Goal: Transaction & Acquisition: Purchase product/service

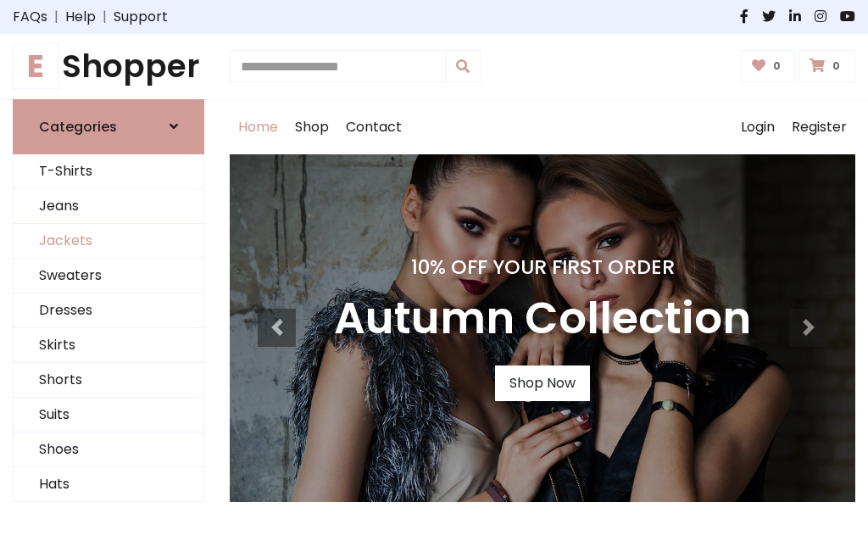
click at [109, 241] on link "Jackets" at bounding box center [109, 241] width 190 height 35
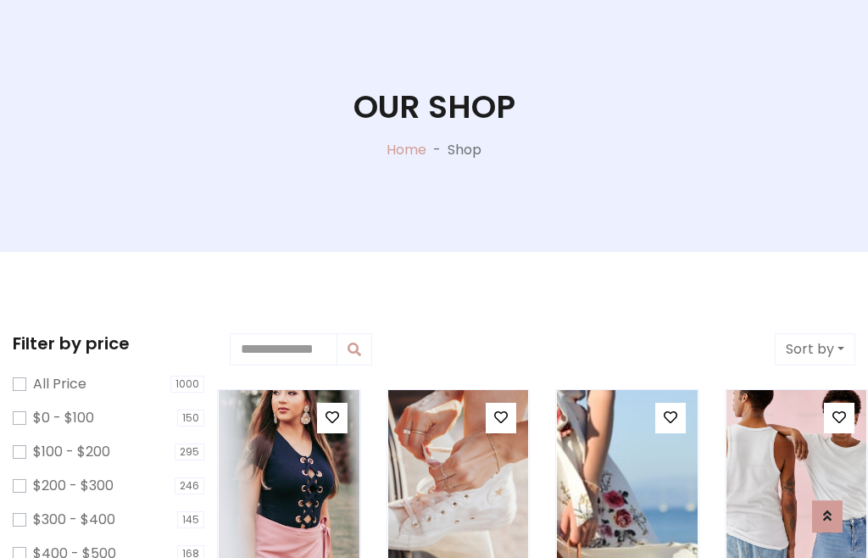
scroll to position [87, 0]
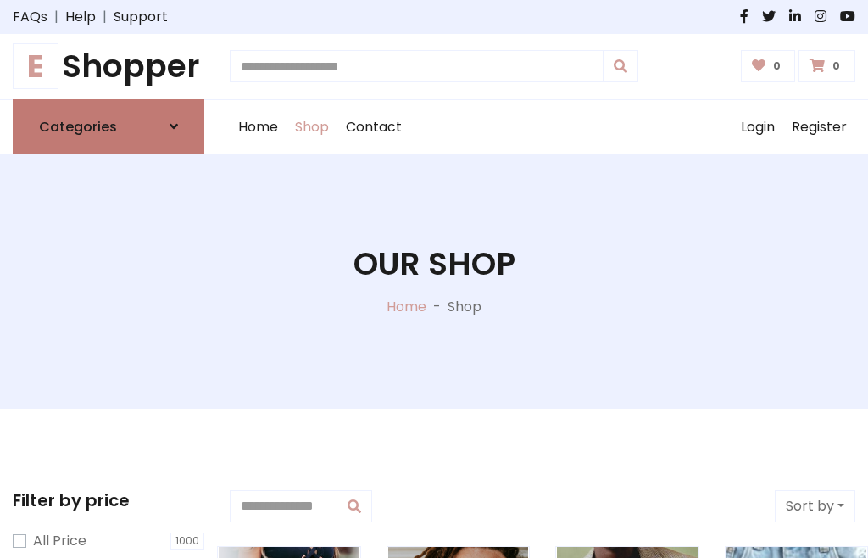
click at [109, 126] on h6 "Categories" at bounding box center [78, 127] width 78 height 16
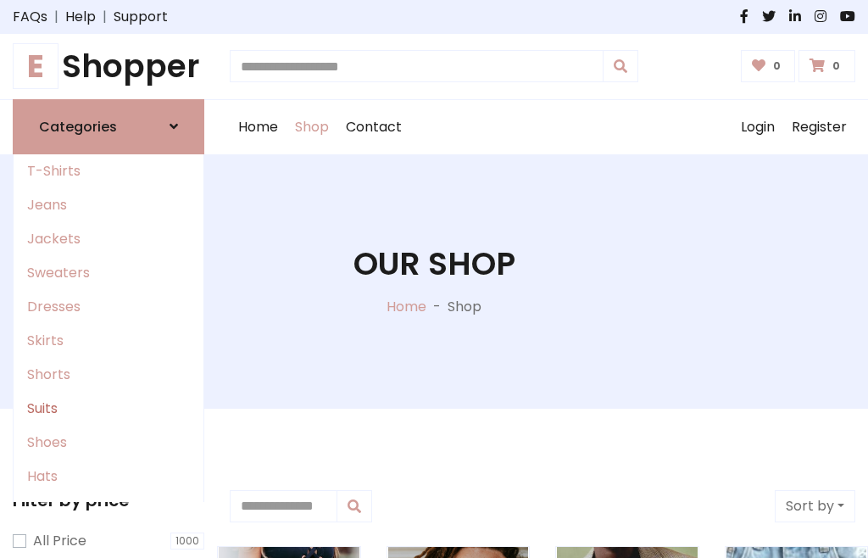
click at [109, 408] on link "Suits" at bounding box center [109, 409] width 190 height 34
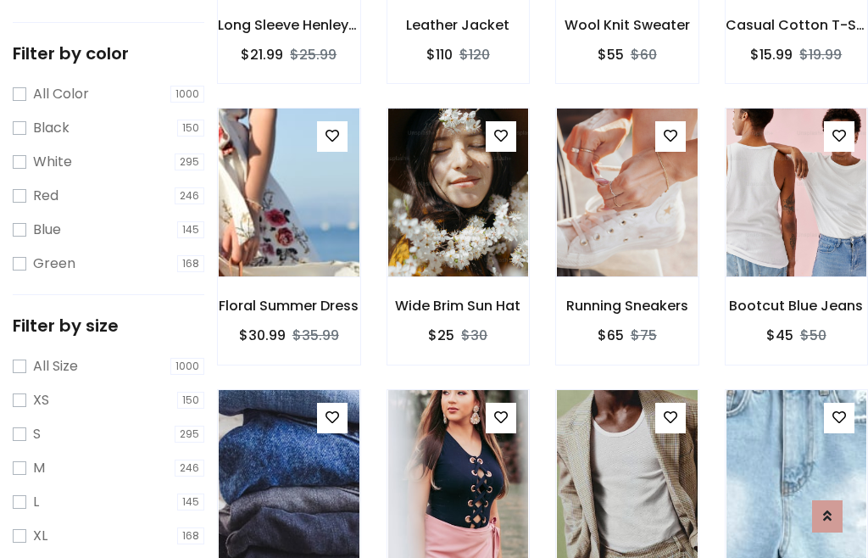
scroll to position [86, 0]
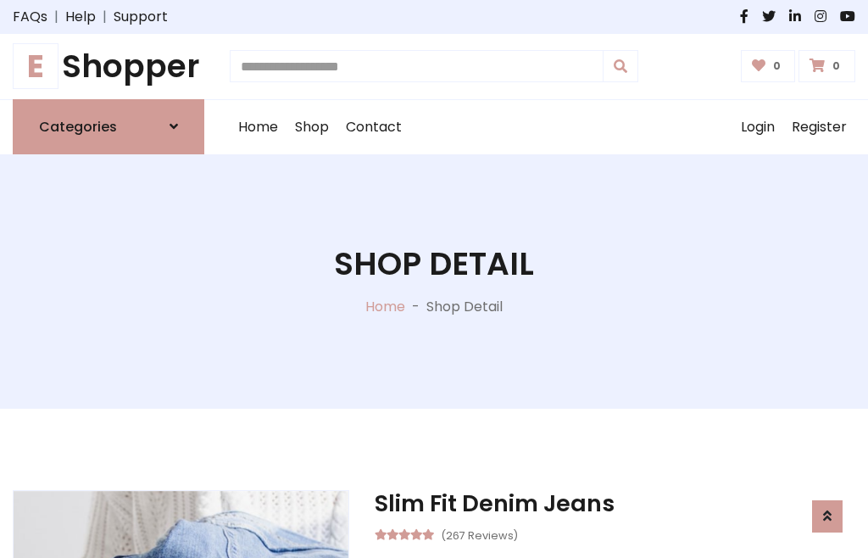
scroll to position [1585, 0]
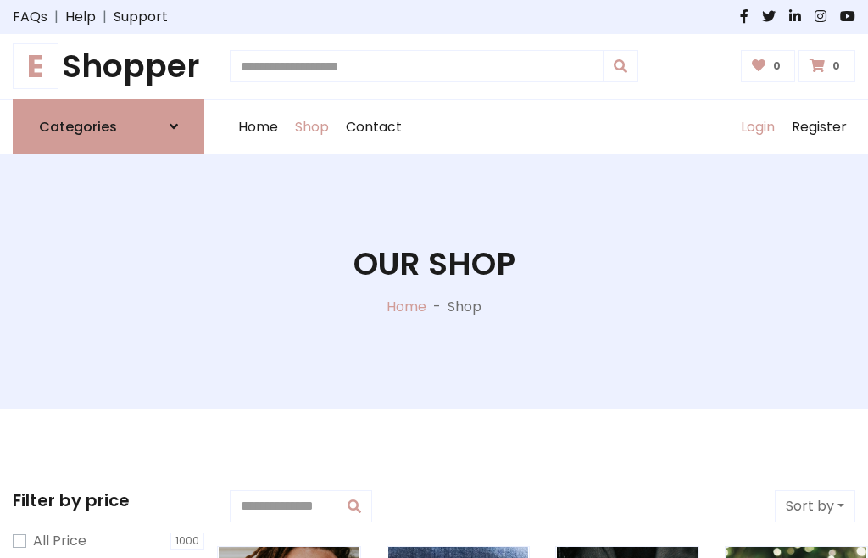
click at [757, 126] on link "Login" at bounding box center [758, 127] width 51 height 54
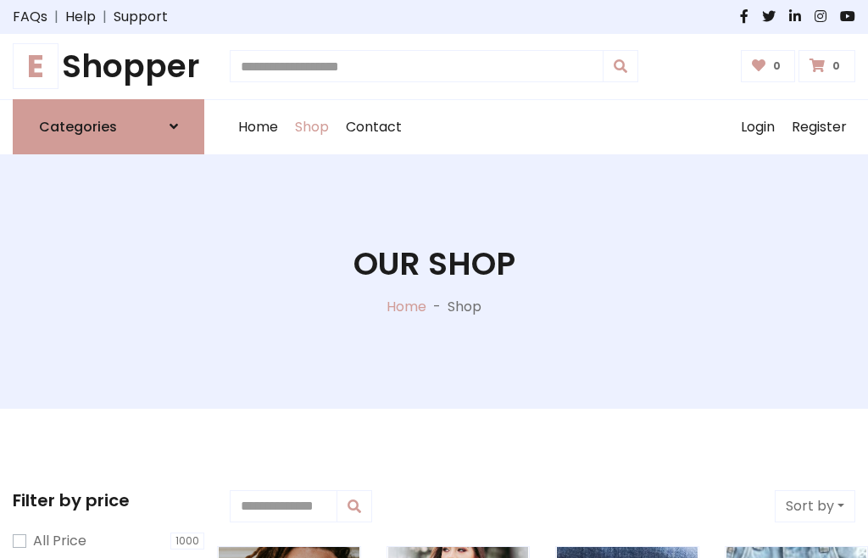
scroll to position [86, 0]
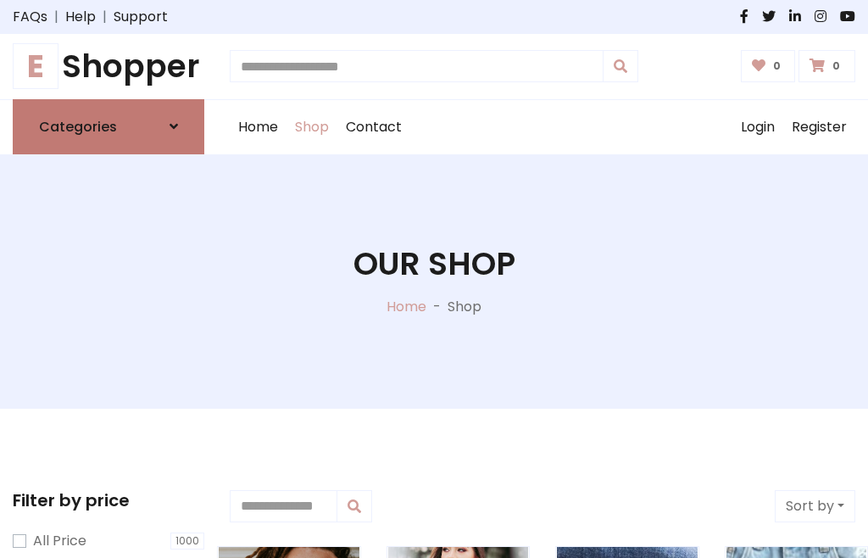
click at [174, 126] on icon at bounding box center [174, 127] width 8 height 14
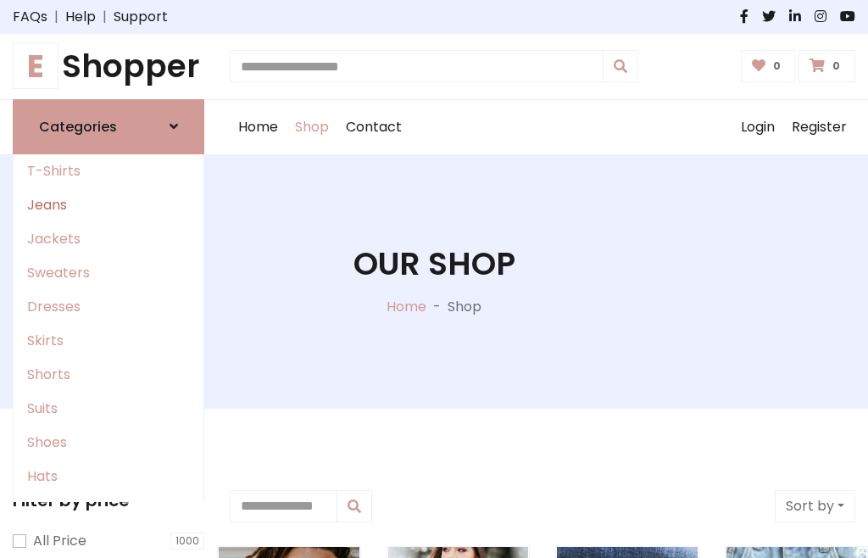
click at [109, 204] on link "Jeans" at bounding box center [109, 205] width 190 height 34
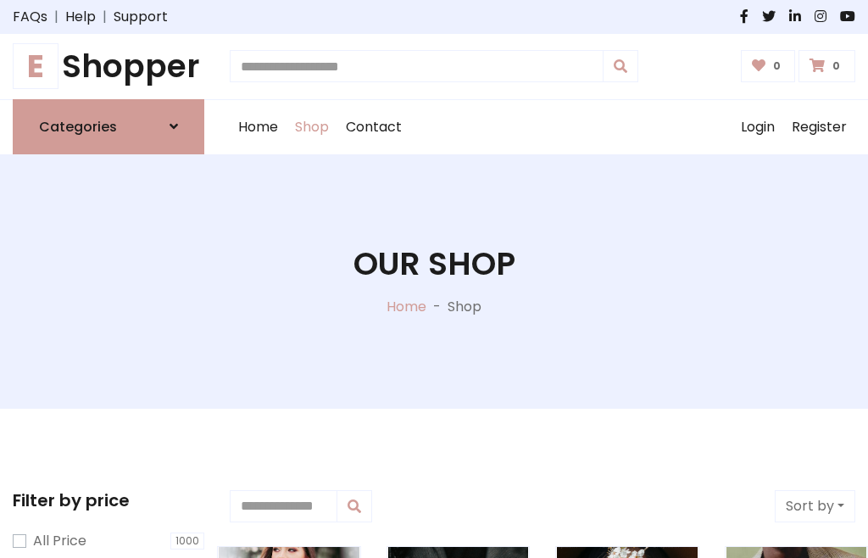
scroll to position [86, 0]
